Goal: Transaction & Acquisition: Purchase product/service

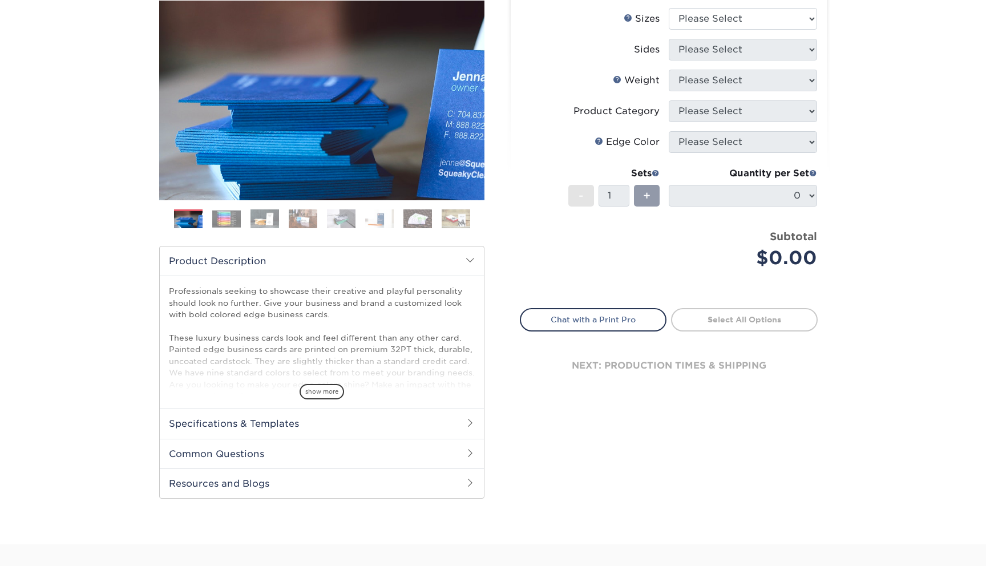
scroll to position [144, 0]
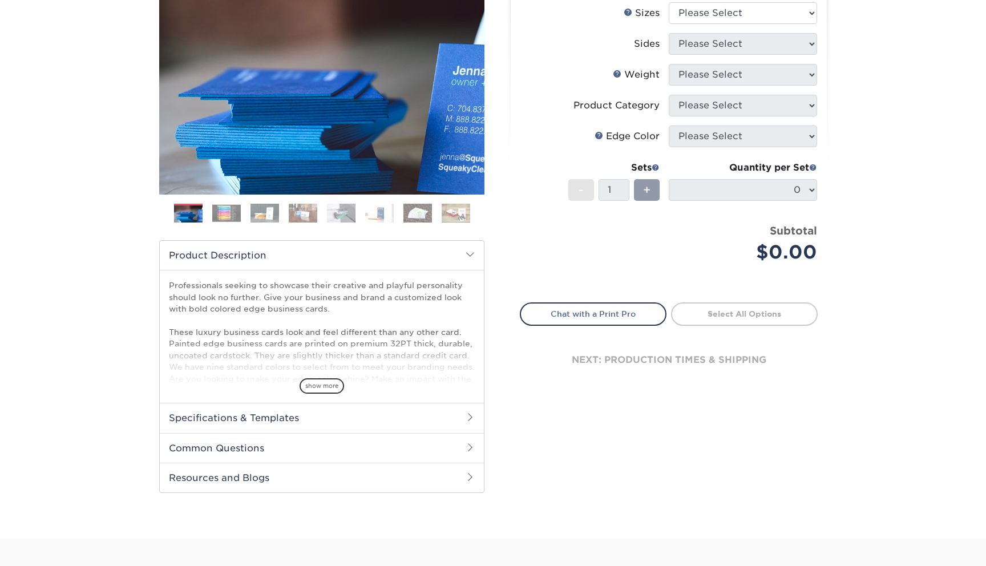
click at [322, 418] on h2 "Specifications & Templates" at bounding box center [322, 418] width 324 height 30
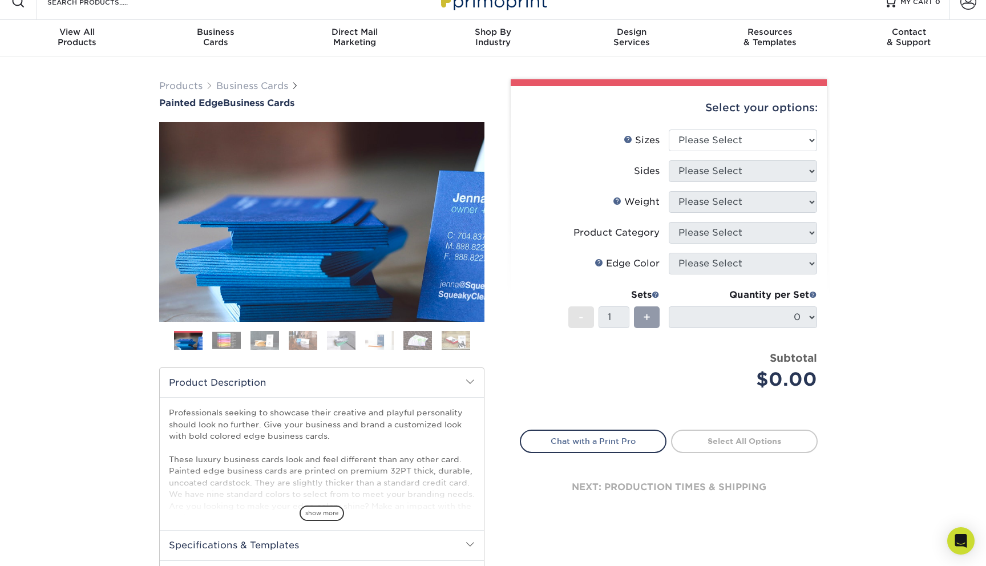
scroll to position [195, 0]
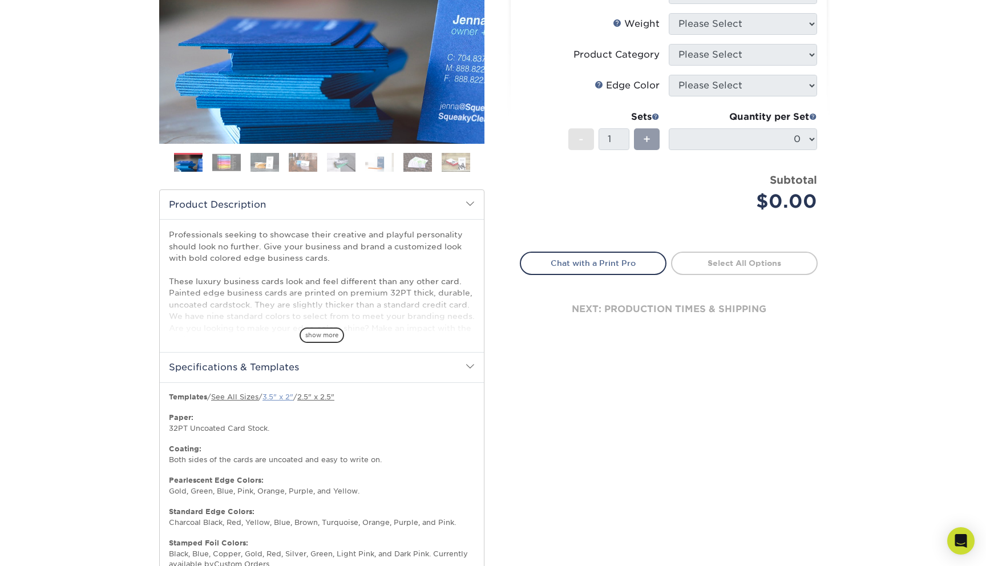
click at [280, 396] on link "3.5" x 2"" at bounding box center [278, 397] width 31 height 9
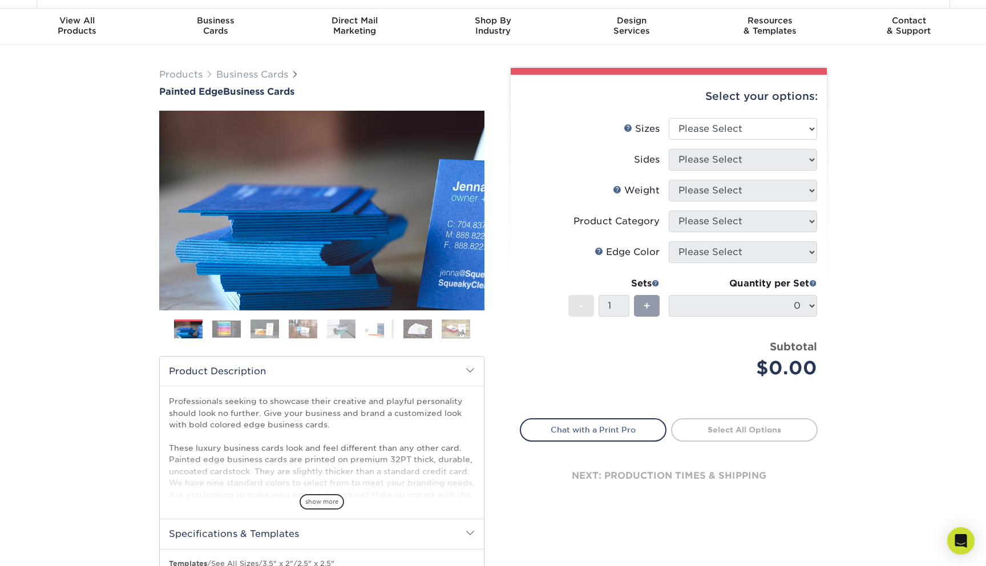
scroll to position [27, 0]
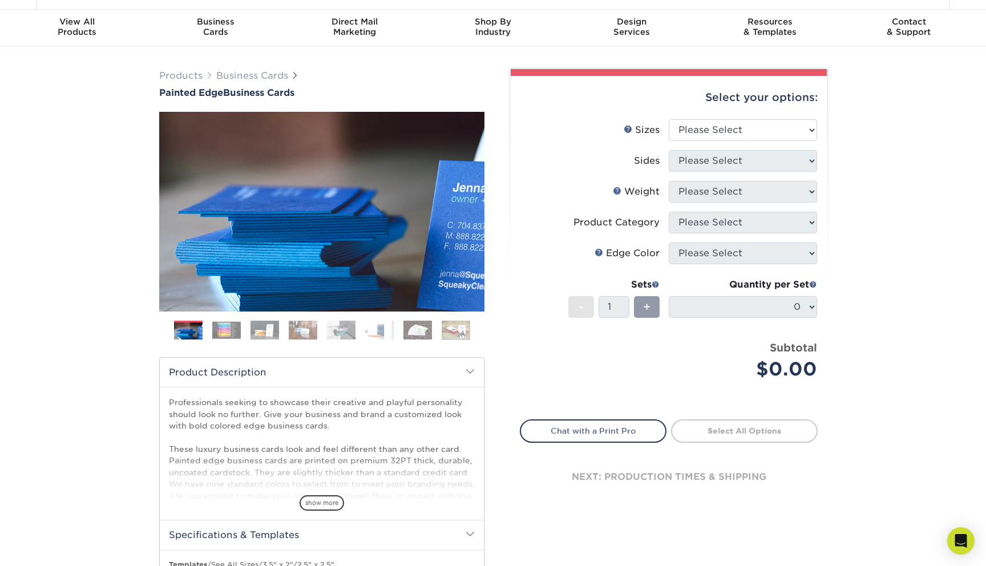
click at [231, 334] on img at bounding box center [226, 330] width 29 height 18
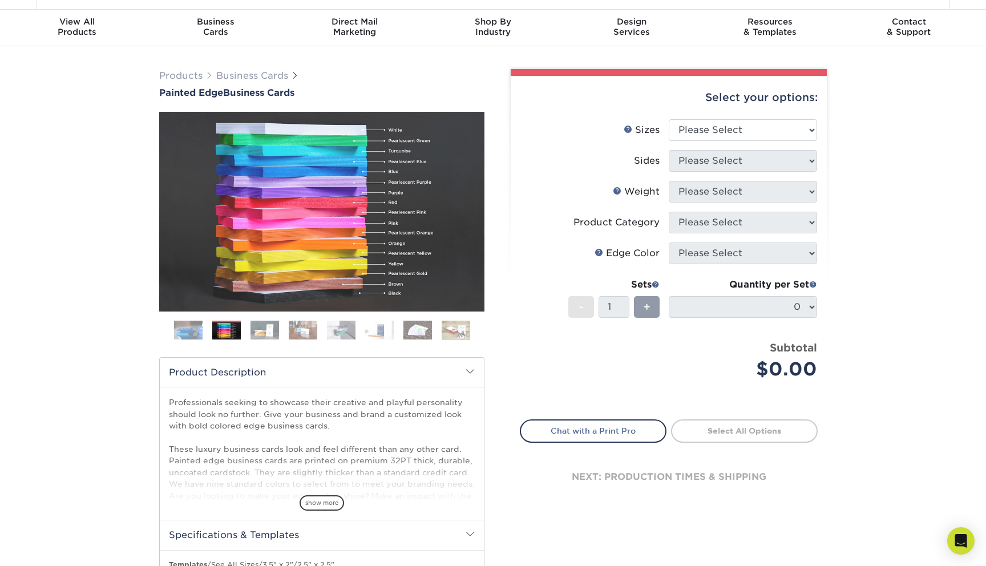
click at [271, 333] on img at bounding box center [265, 330] width 29 height 20
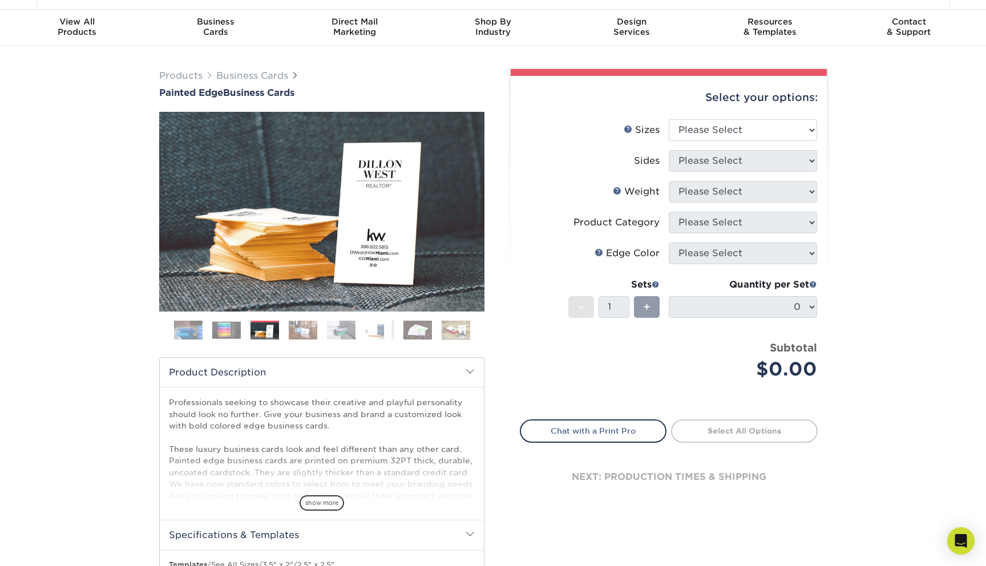
click at [298, 331] on img at bounding box center [303, 330] width 29 height 20
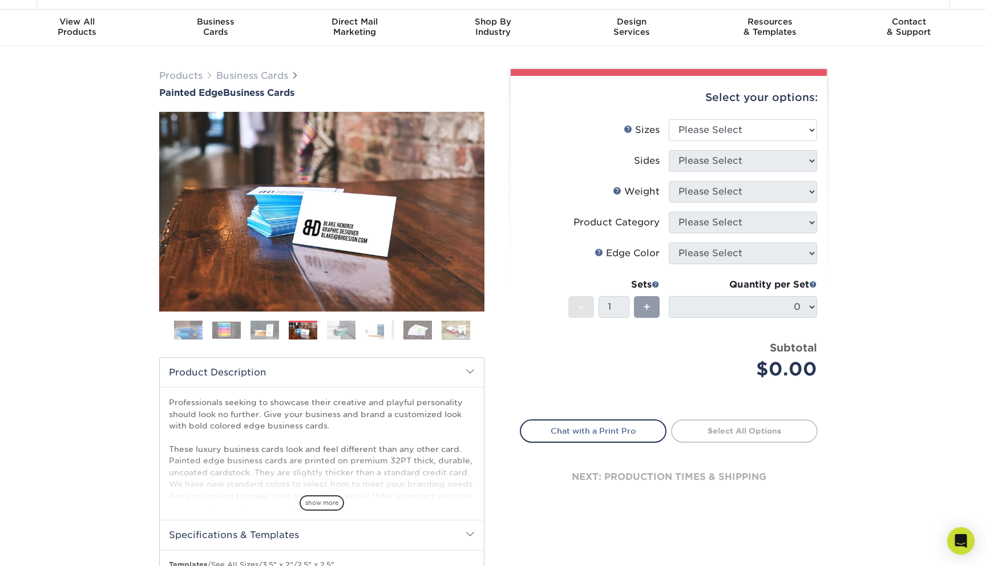
click at [345, 332] on img at bounding box center [341, 330] width 29 height 20
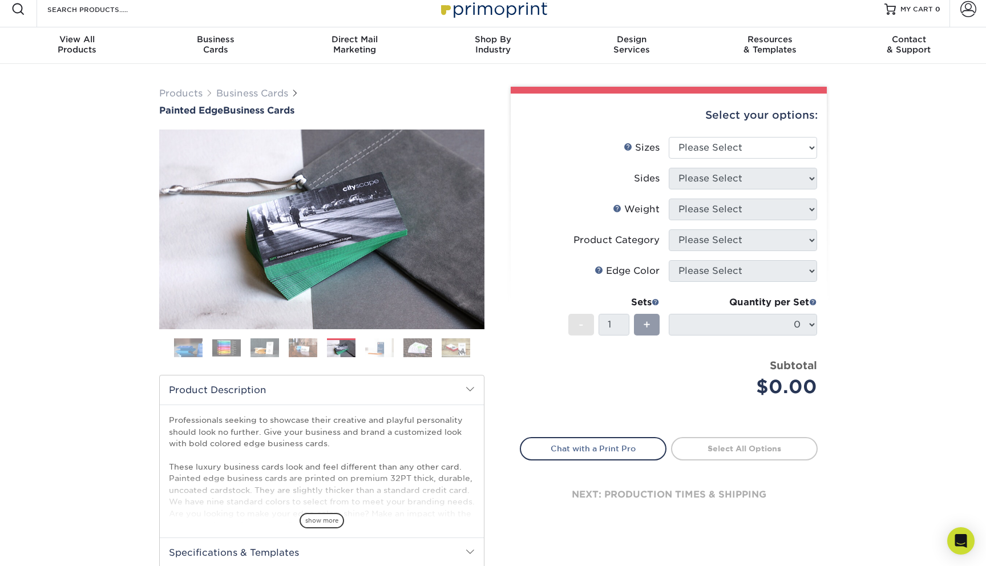
scroll to position [0, 0]
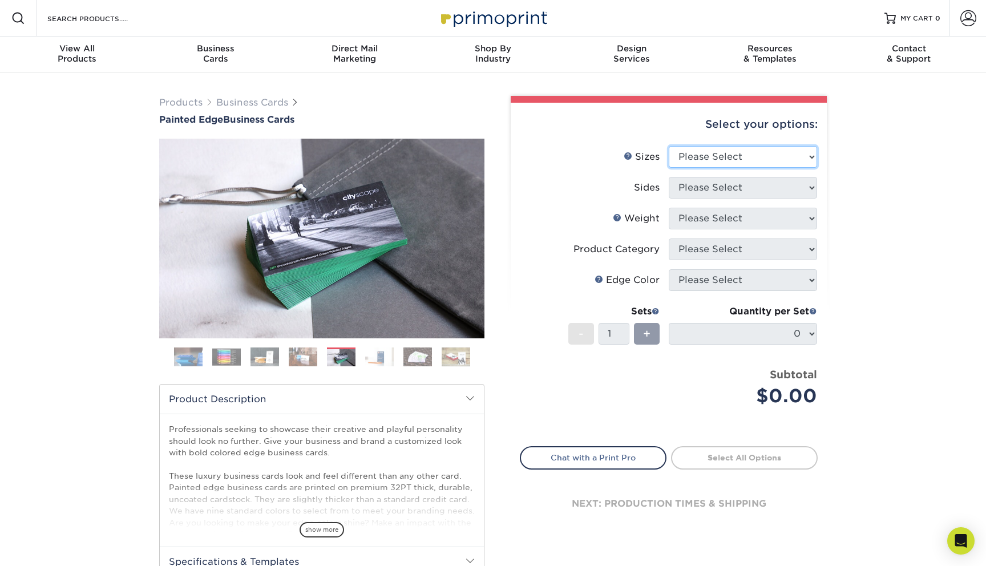
click at [742, 163] on select "Please Select 2" x 3.5" - Standard 2.125" x 3.375" - European 2.5" x 2.5" - Squ…" at bounding box center [743, 157] width 148 height 22
select select "2.00x3.50"
click at [669, 146] on select "Please Select 2" x 3.5" - Standard 2.125" x 3.375" - European 2.5" x 2.5" - Squ…" at bounding box center [743, 157] width 148 height 22
click at [778, 190] on select "Please Select Print Both Sides Print Front Only" at bounding box center [743, 188] width 148 height 22
select select "13abbda7-1d64-4f25-8bb2-c179b224825d"
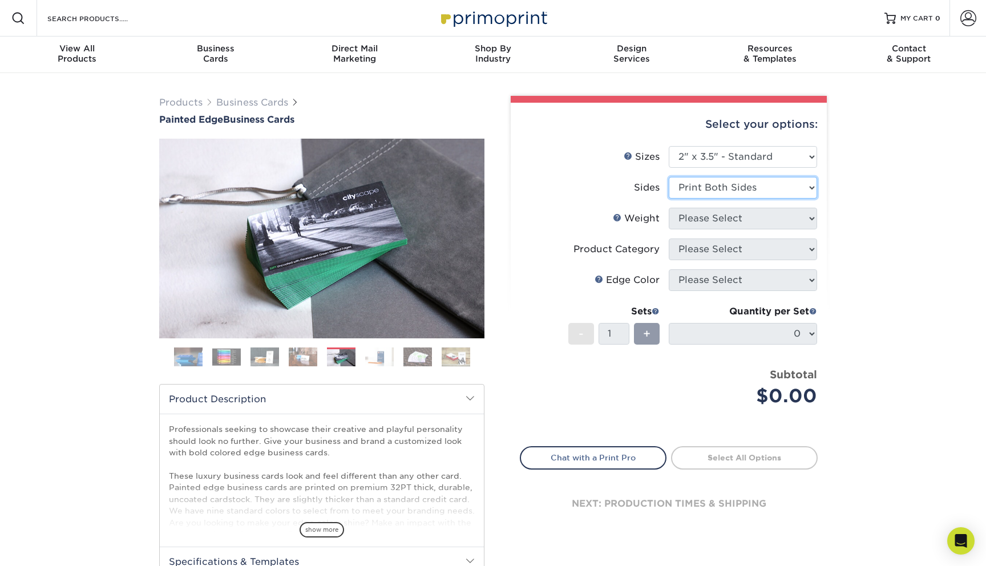
click at [669, 177] on select "Please Select Print Both Sides Print Front Only" at bounding box center [743, 188] width 148 height 22
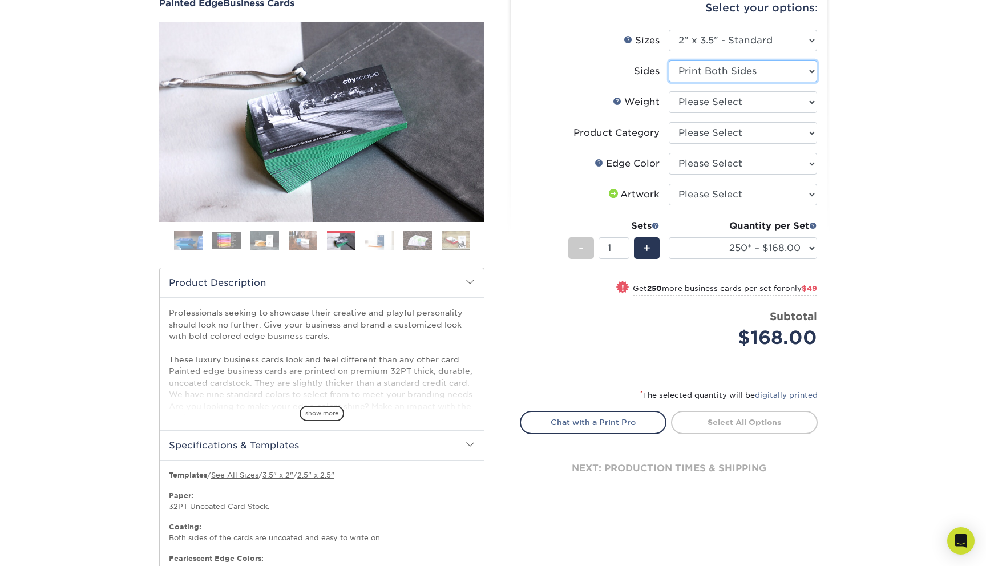
scroll to position [143, 0]
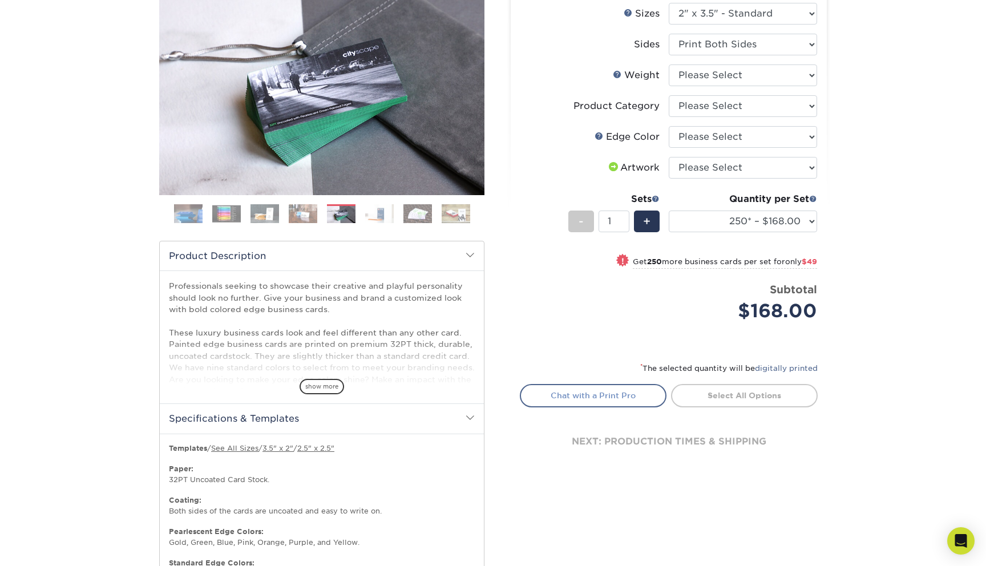
click at [603, 397] on link "Chat with a Print Pro" at bounding box center [593, 395] width 147 height 23
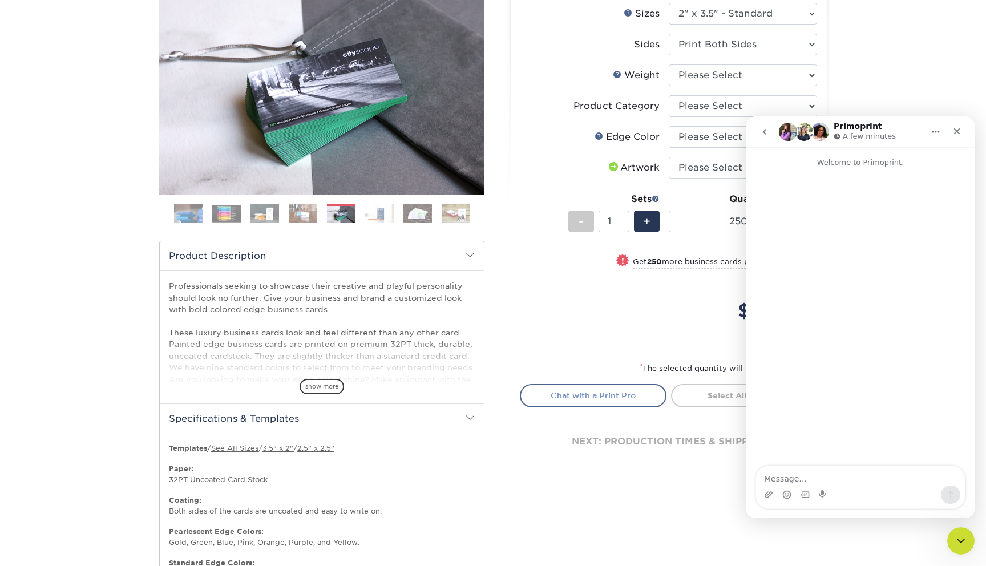
scroll to position [0, 0]
